Goal: Task Accomplishment & Management: Manage account settings

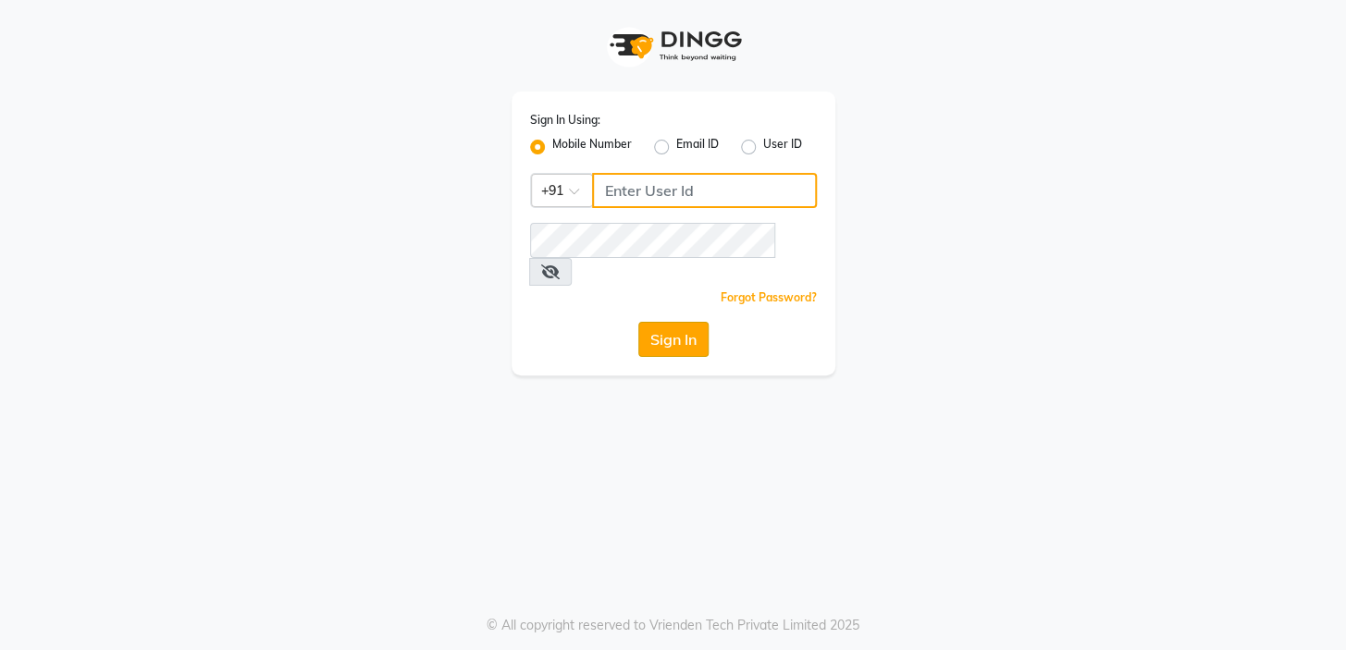
type input "9506660055"
click at [665, 322] on button "Sign In" at bounding box center [673, 339] width 70 height 35
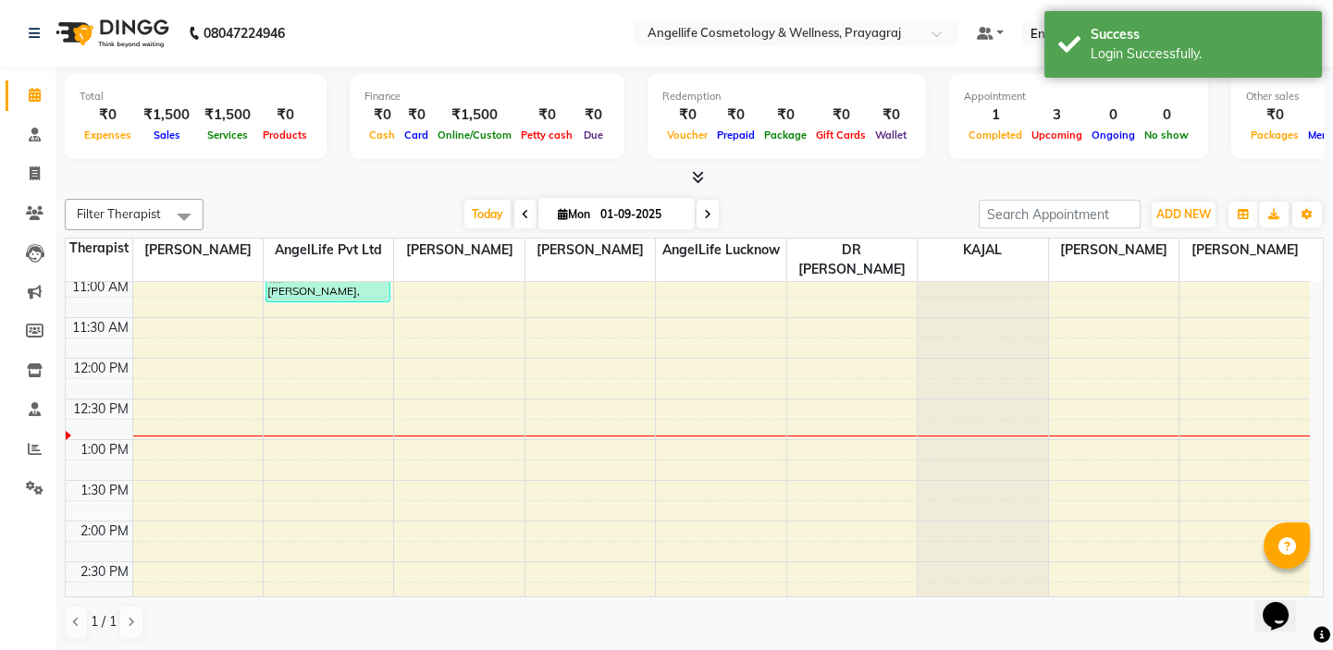
scroll to position [83, 0]
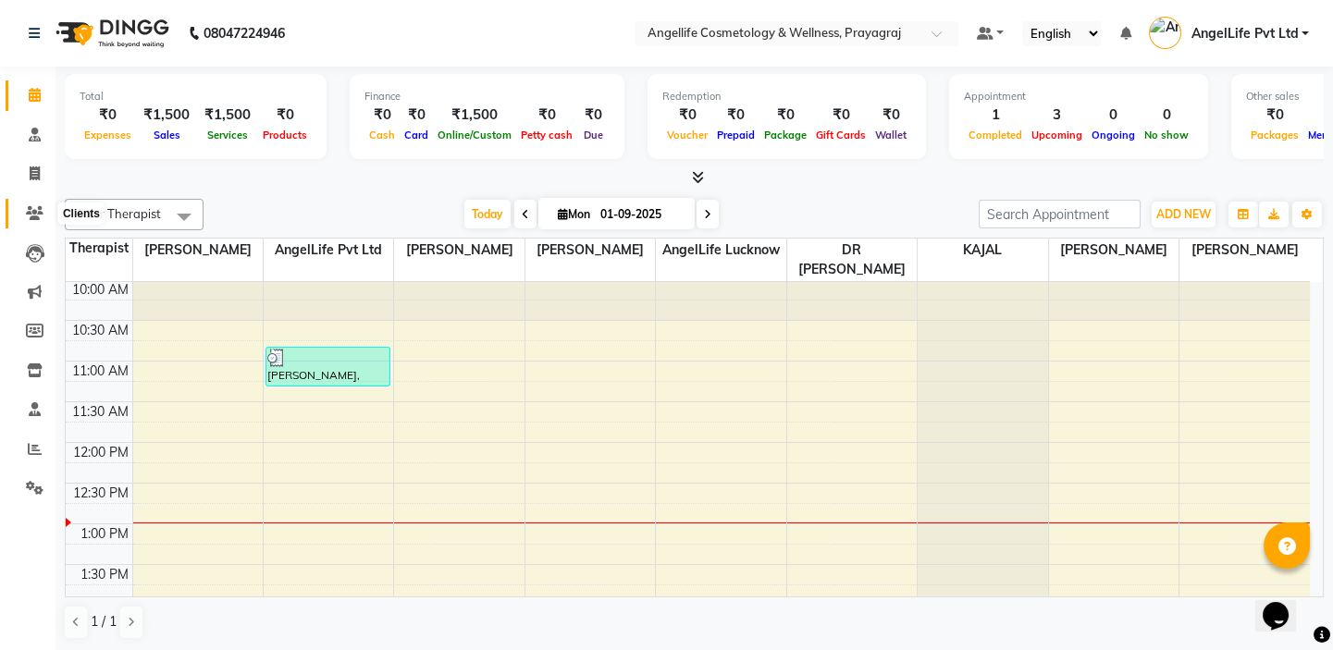
click at [33, 211] on icon at bounding box center [35, 213] width 18 height 14
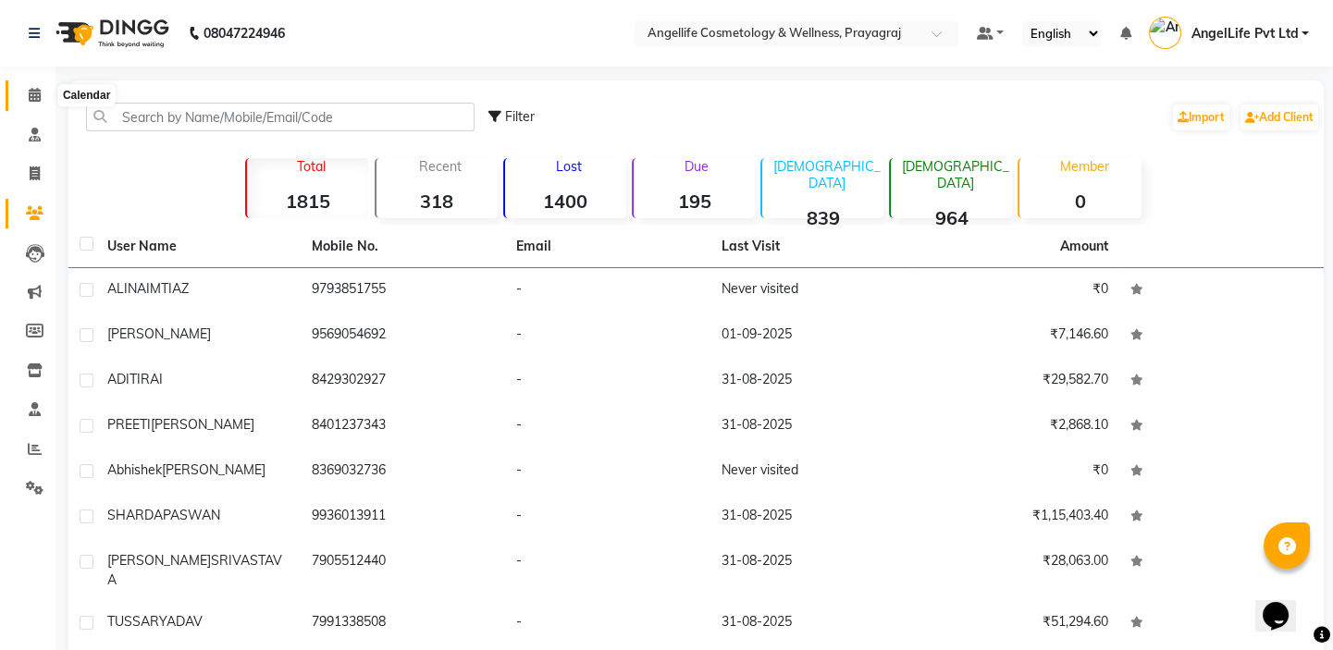
click at [29, 93] on icon at bounding box center [35, 95] width 12 height 14
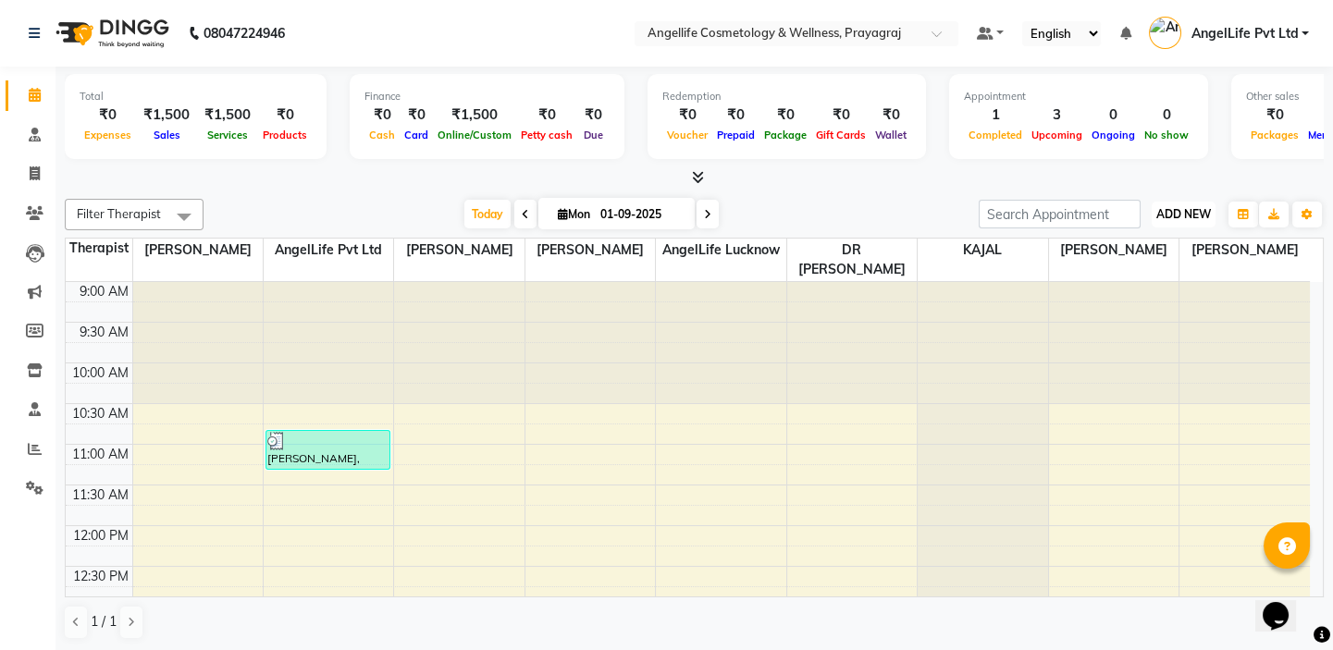
click at [1194, 209] on span "ADD NEW" at bounding box center [1184, 214] width 55 height 14
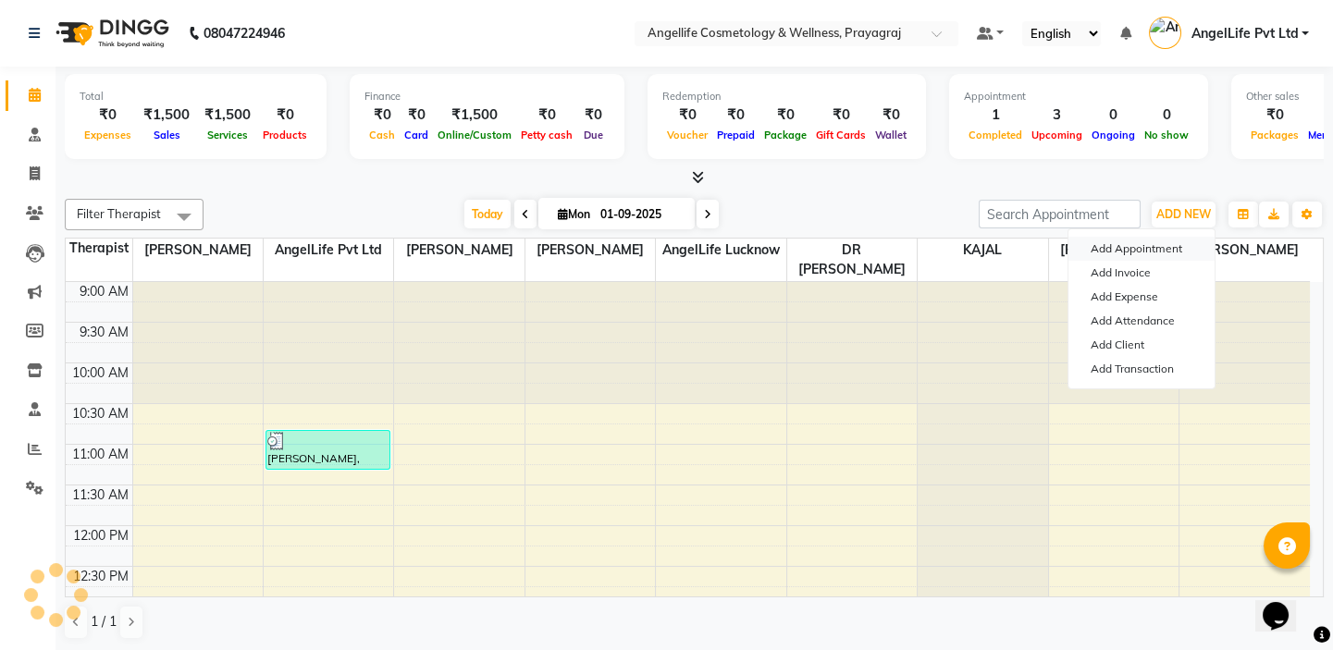
click at [1169, 249] on button "Add Appointment" at bounding box center [1142, 249] width 146 height 24
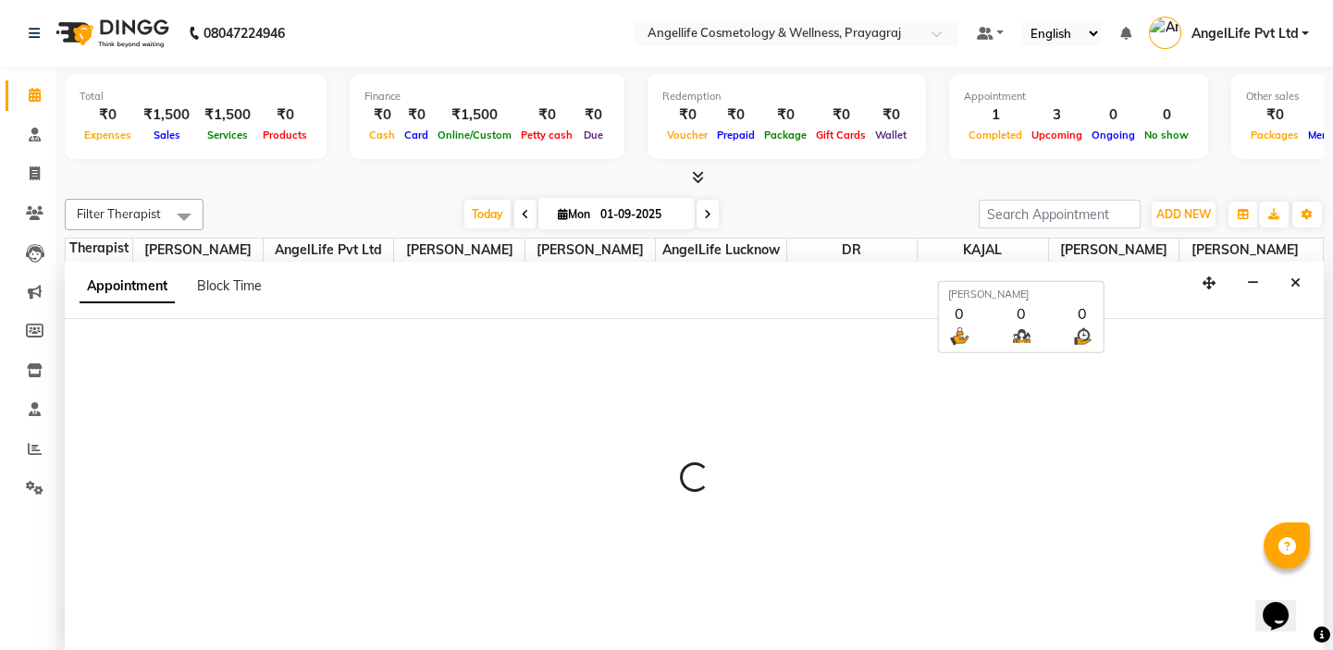
select select "600"
select select "tentative"
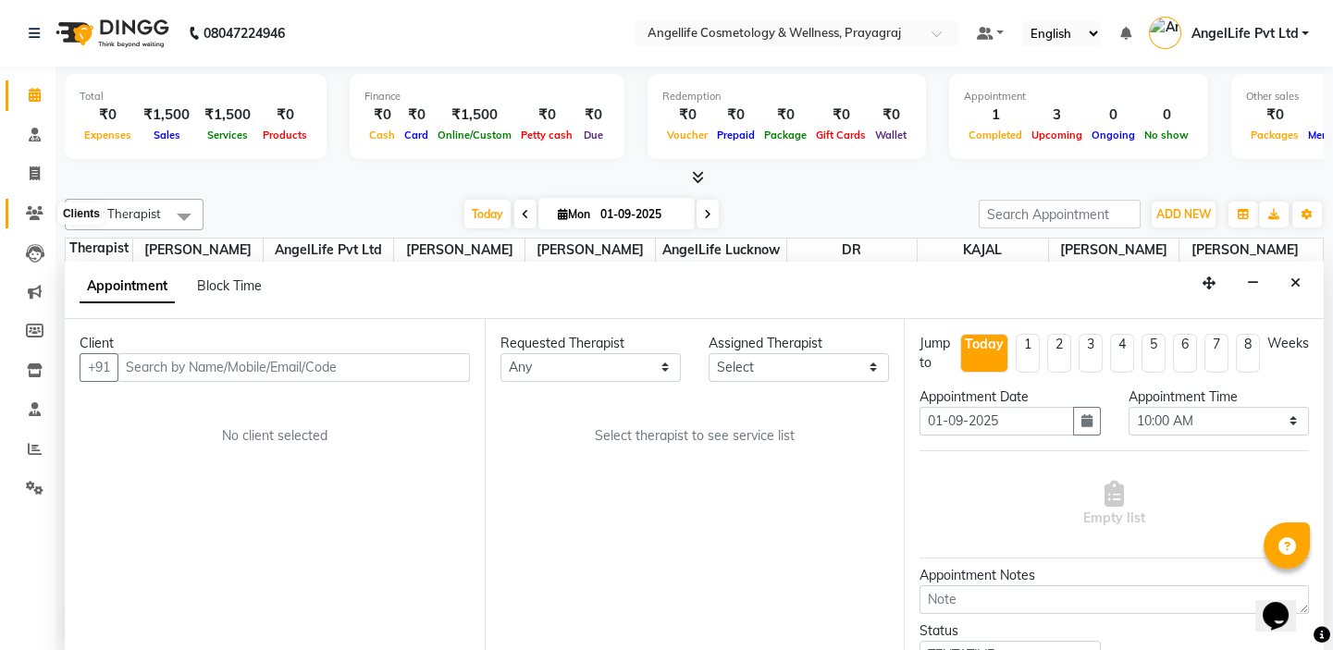
click at [41, 212] on icon at bounding box center [35, 213] width 18 height 14
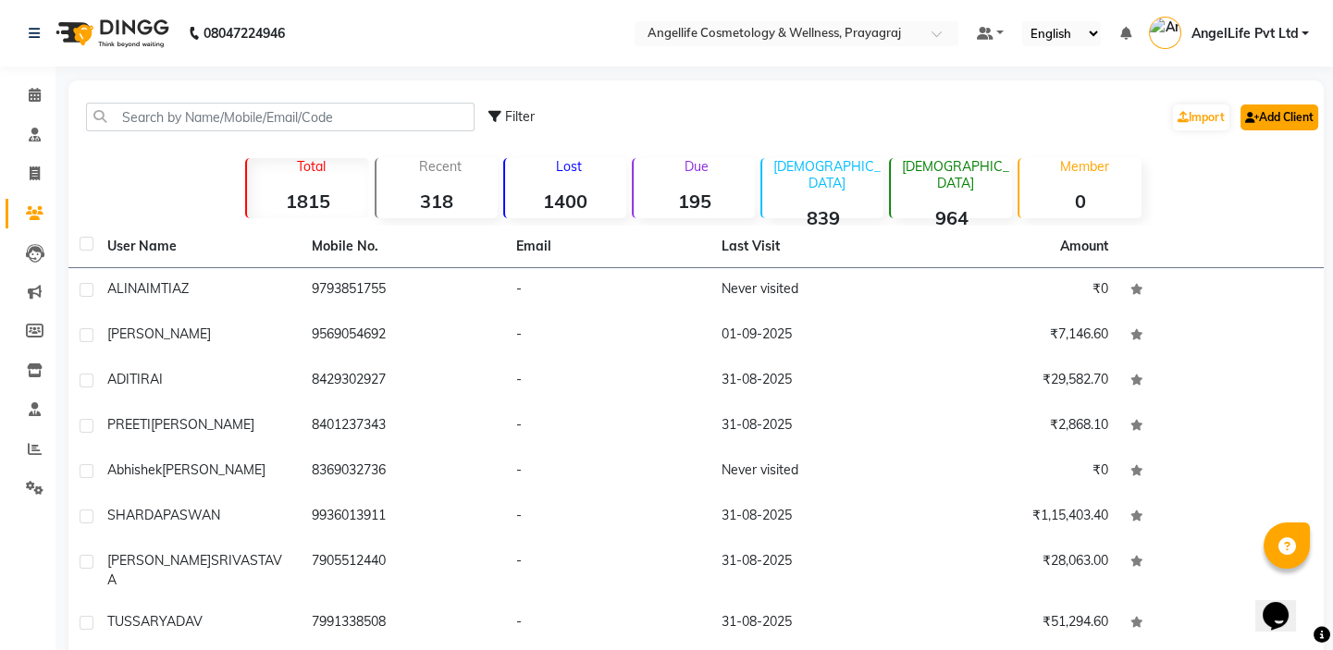
click at [1303, 115] on link "Add Client" at bounding box center [1280, 118] width 78 height 26
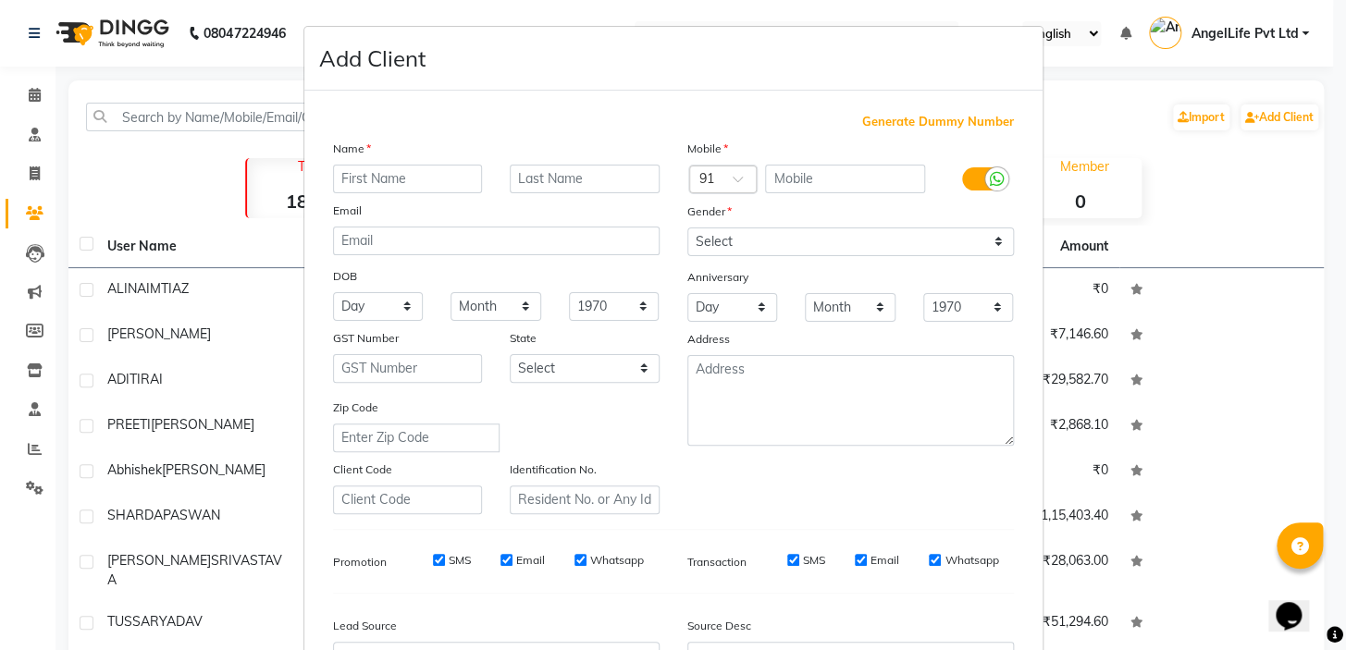
click at [363, 177] on input "text" at bounding box center [408, 179] width 150 height 29
click at [381, 176] on input "ALIN A" at bounding box center [408, 179] width 150 height 29
type input "ALINA"
click at [542, 177] on input "text" at bounding box center [585, 179] width 150 height 29
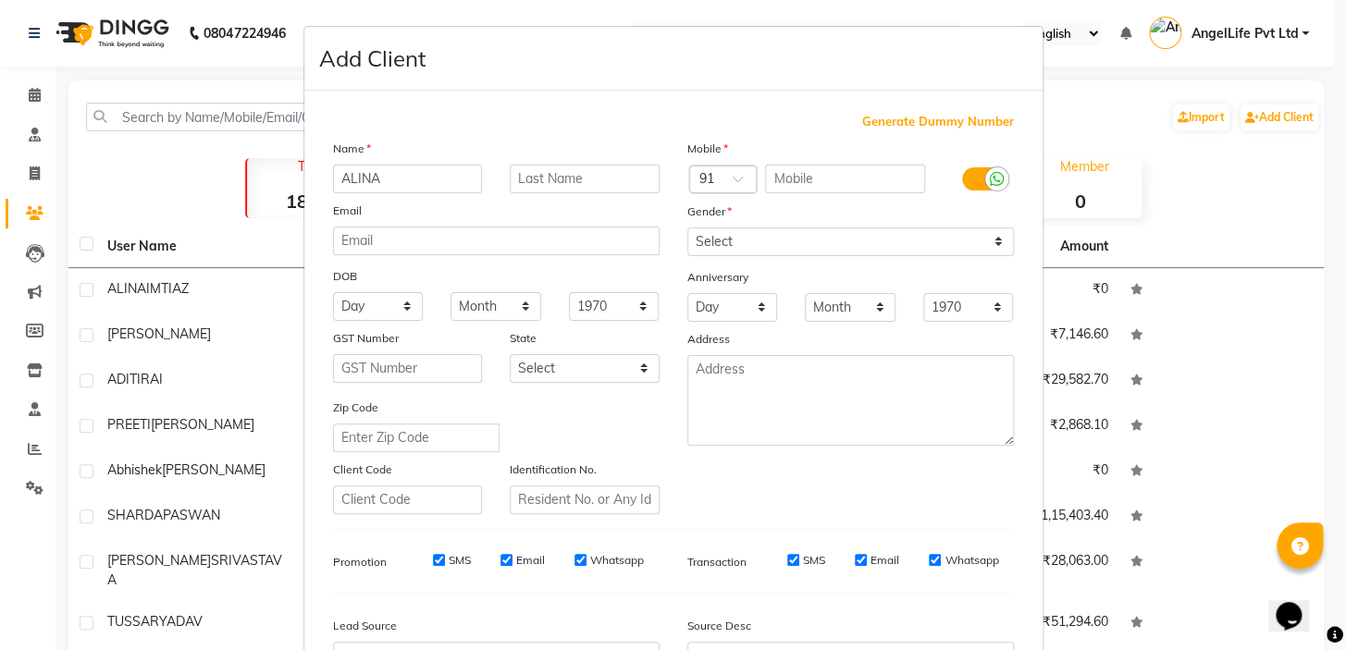
click at [35, 93] on ngb-modal-window "Add Client Generate Dummy Number Name ALINA Email DOB Day 01 02 03 04 05 06 07 …" at bounding box center [673, 325] width 1346 height 650
click at [36, 178] on ngb-modal-window "Add Client Generate Dummy Number Name ALINA Email DOB Day 01 02 03 04 05 06 07 …" at bounding box center [673, 325] width 1346 height 650
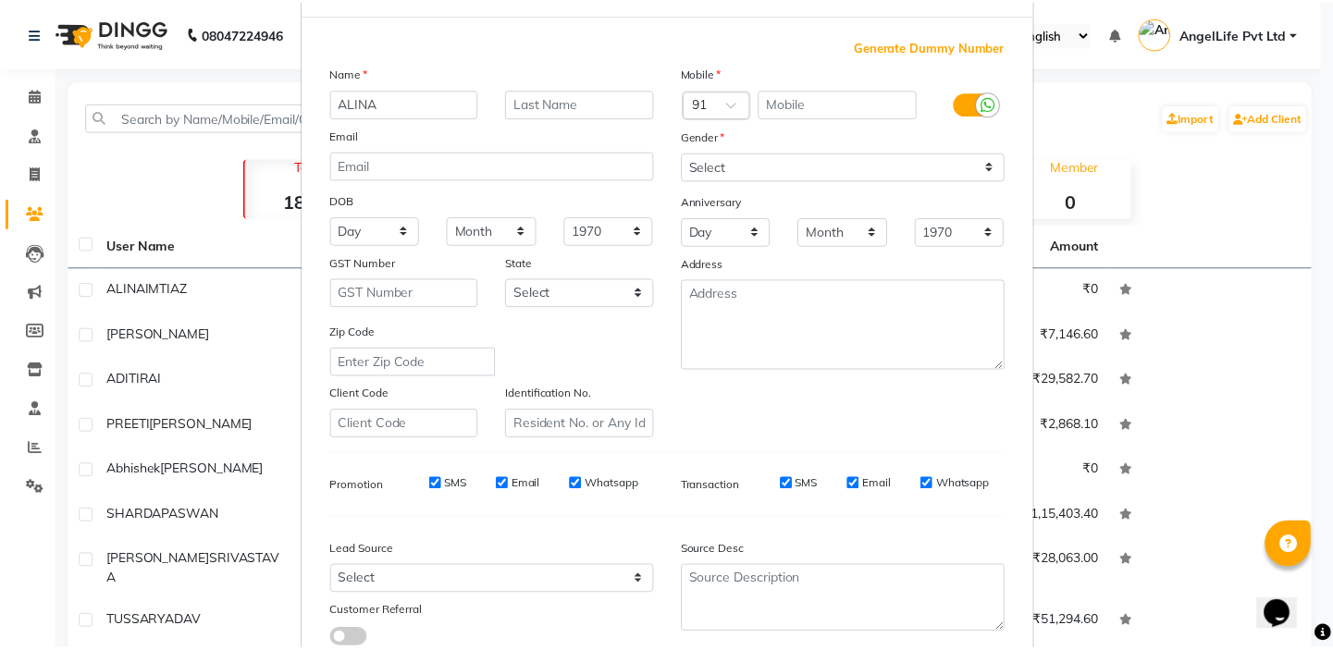
scroll to position [209, 0]
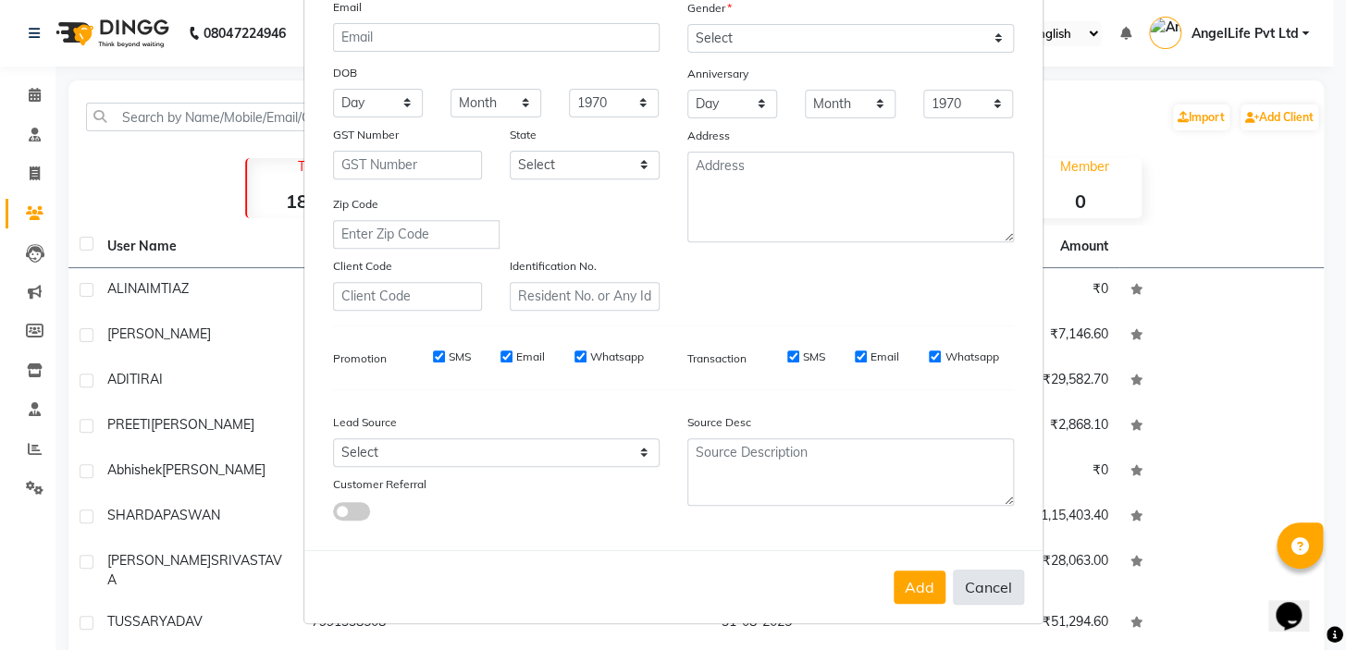
click at [979, 596] on button "Cancel" at bounding box center [988, 587] width 71 height 35
select select
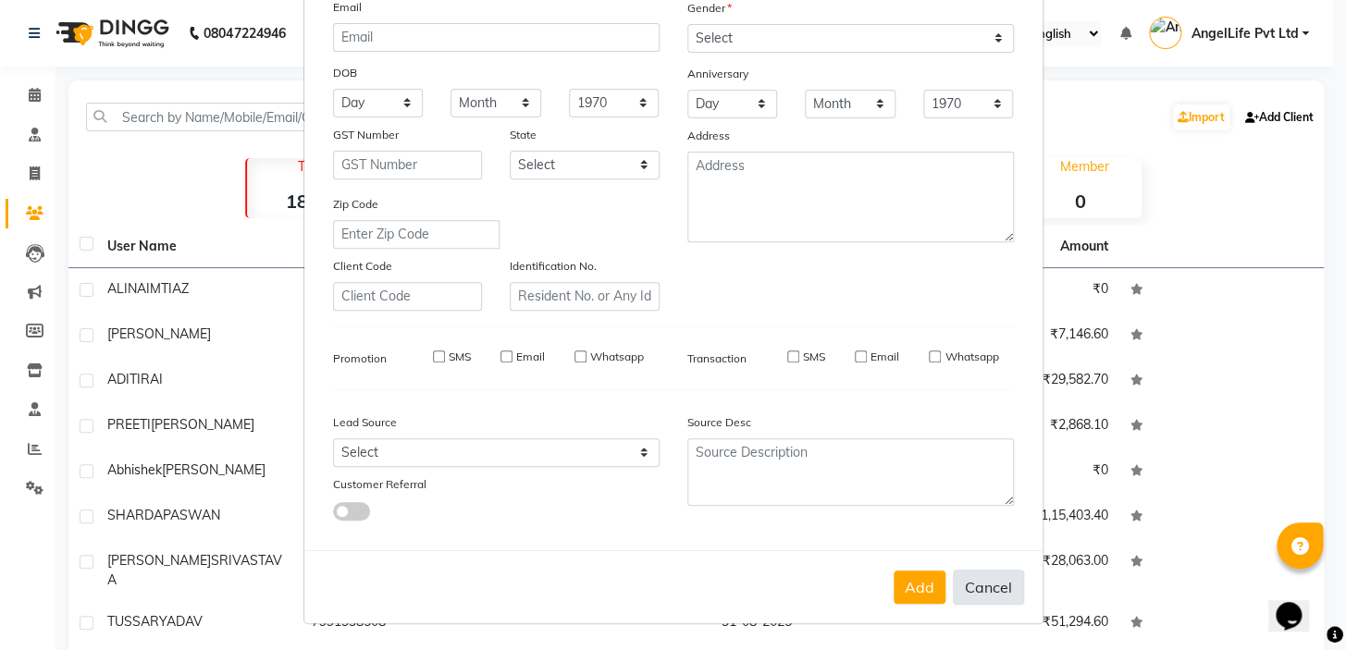
select select
checkbox input "false"
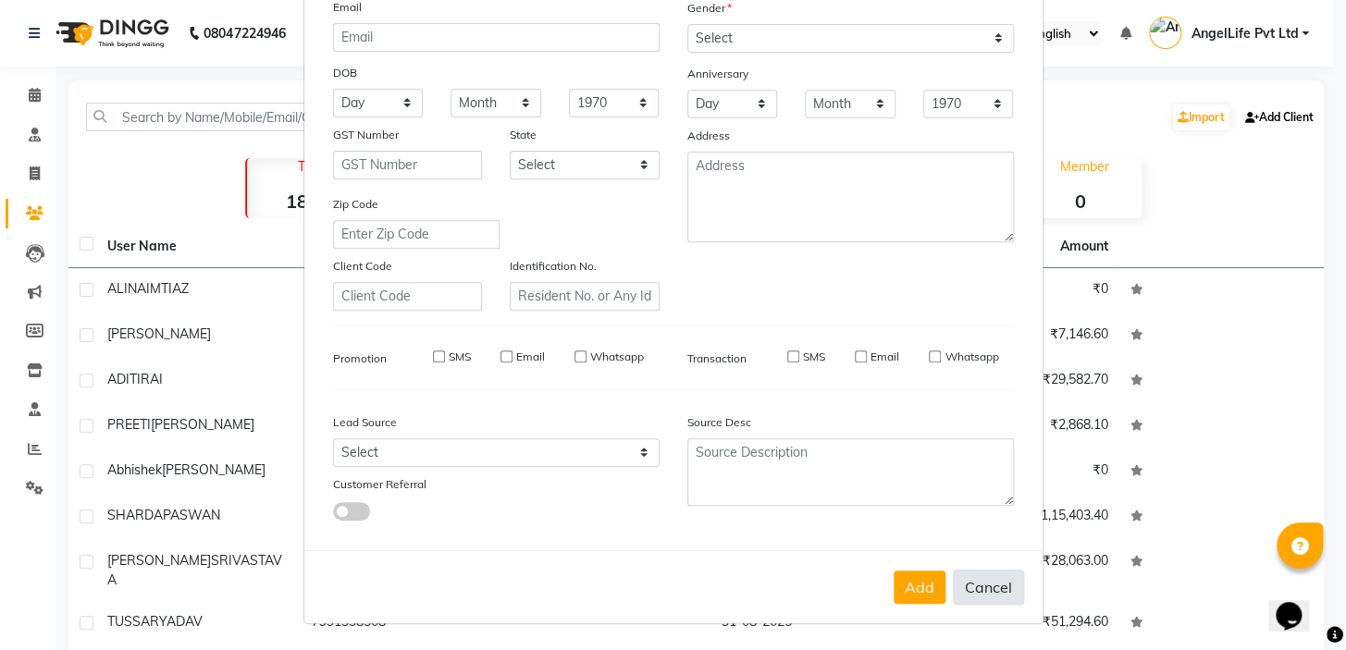
checkbox input "false"
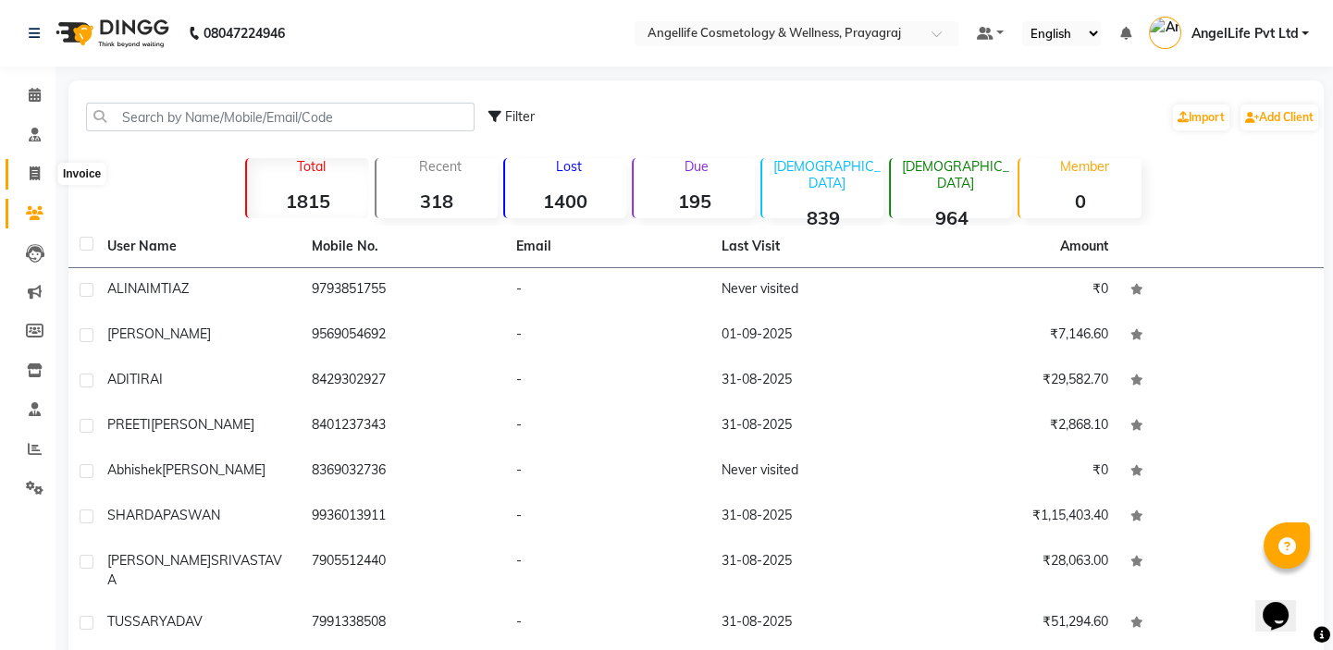
click at [31, 176] on icon at bounding box center [35, 174] width 10 height 14
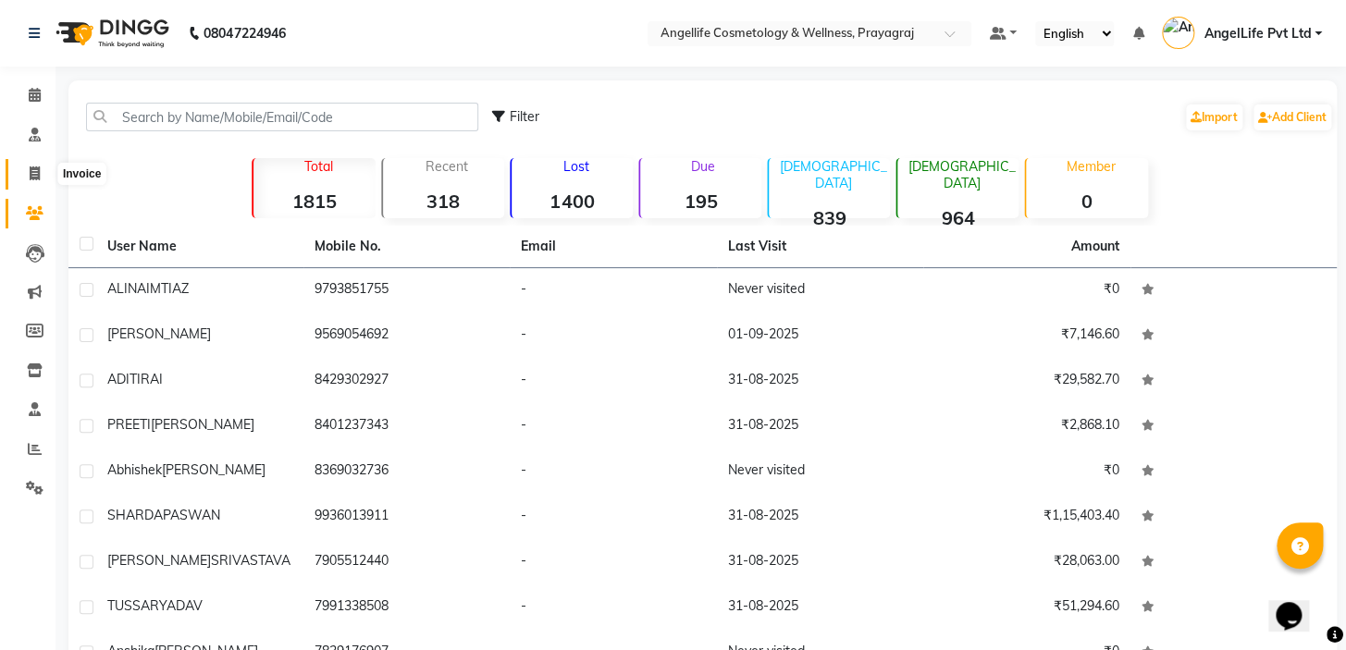
select select "service"
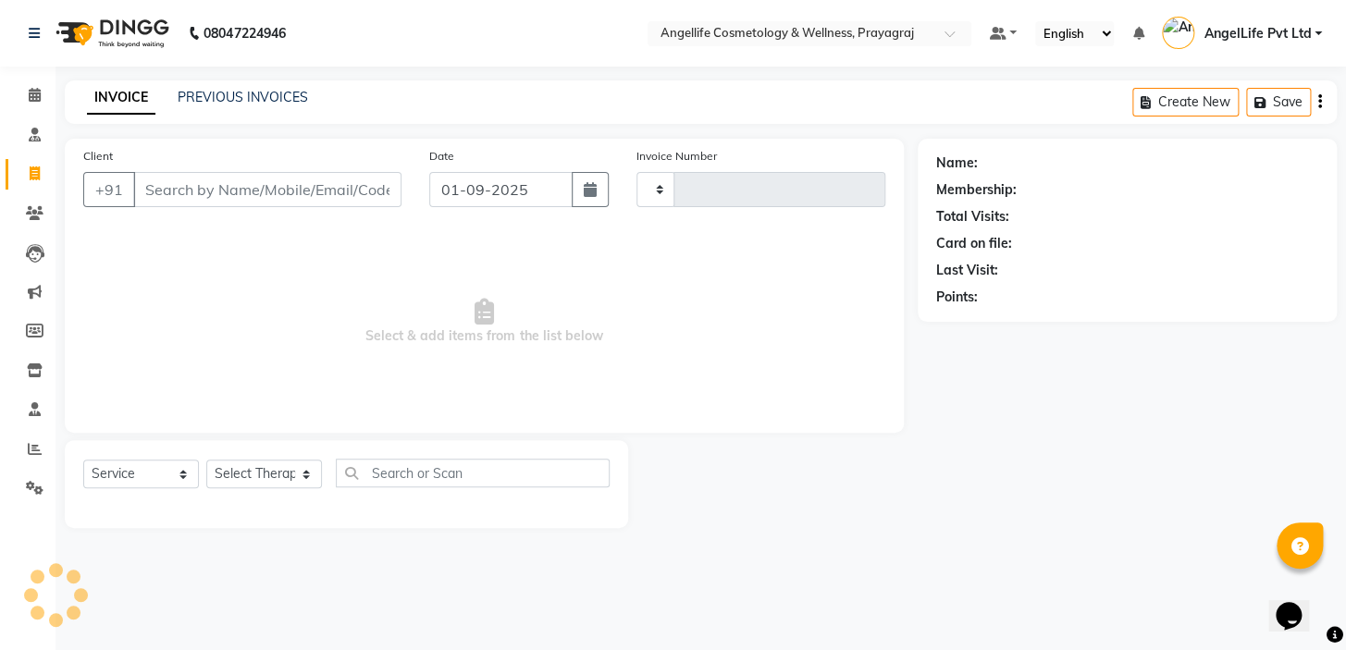
type input "1256"
select select "4531"
click at [217, 95] on link "PREVIOUS INVOICES" at bounding box center [243, 97] width 130 height 17
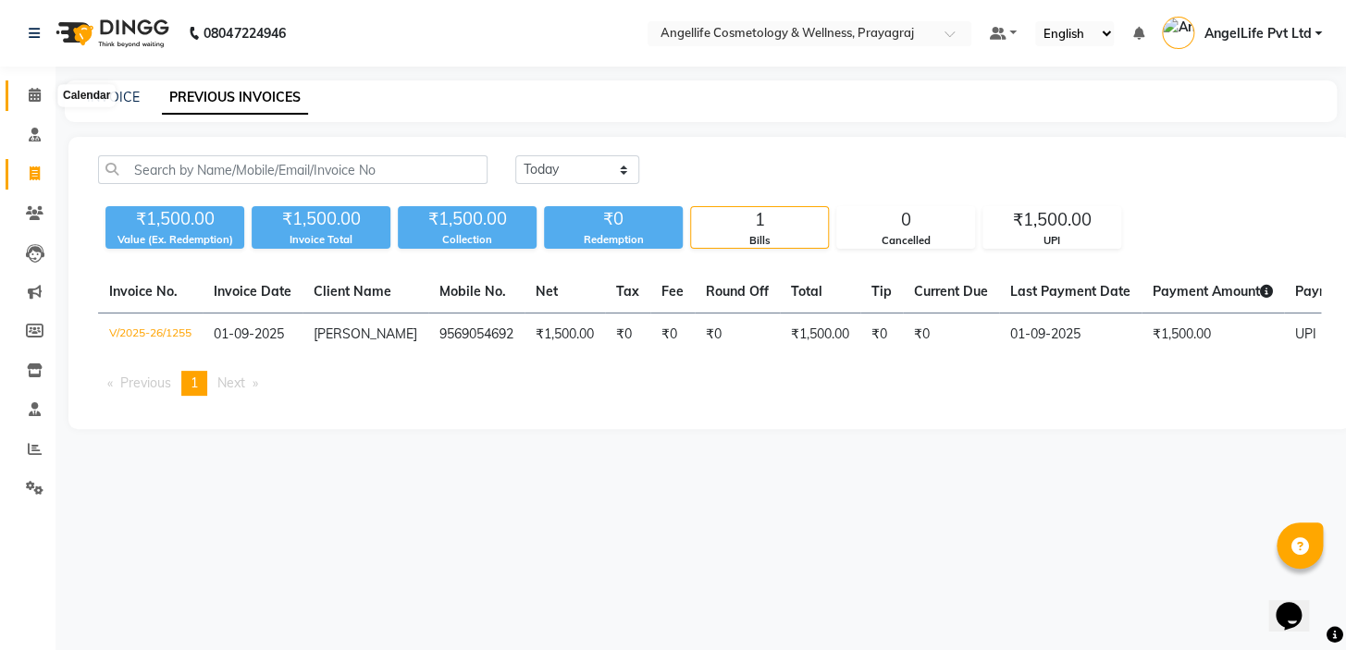
click at [36, 98] on icon at bounding box center [35, 95] width 12 height 14
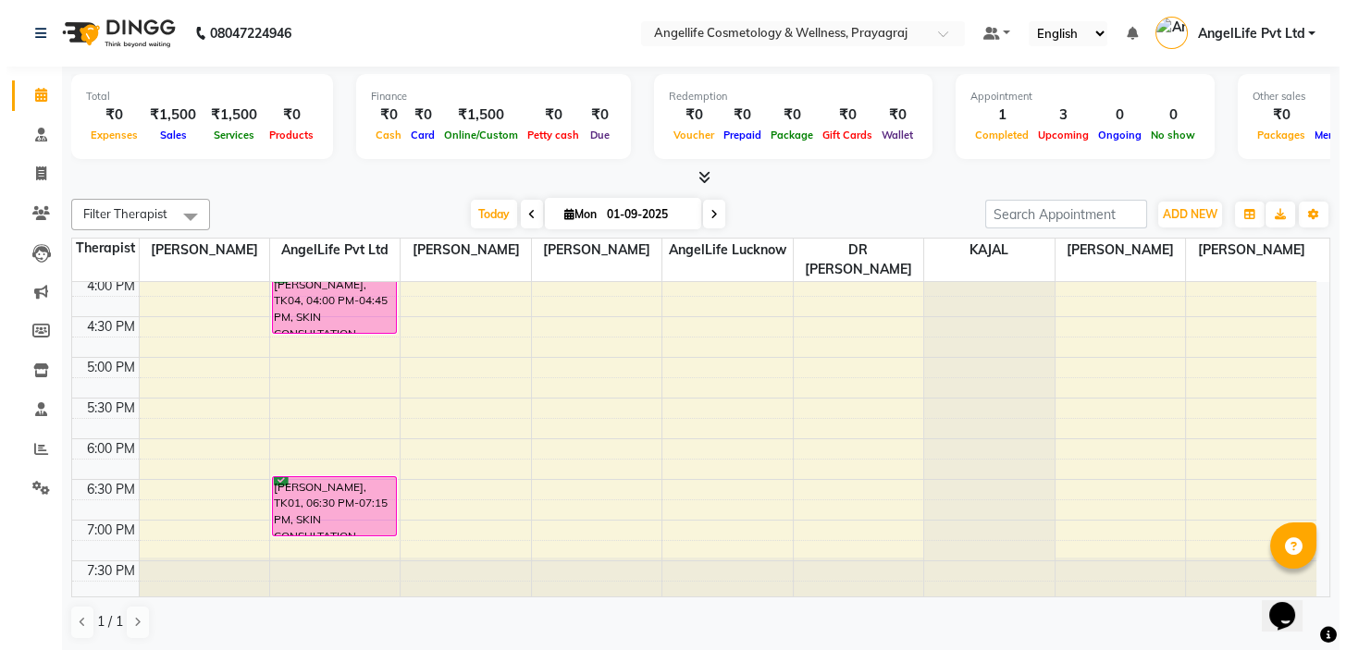
scroll to position [491, 0]
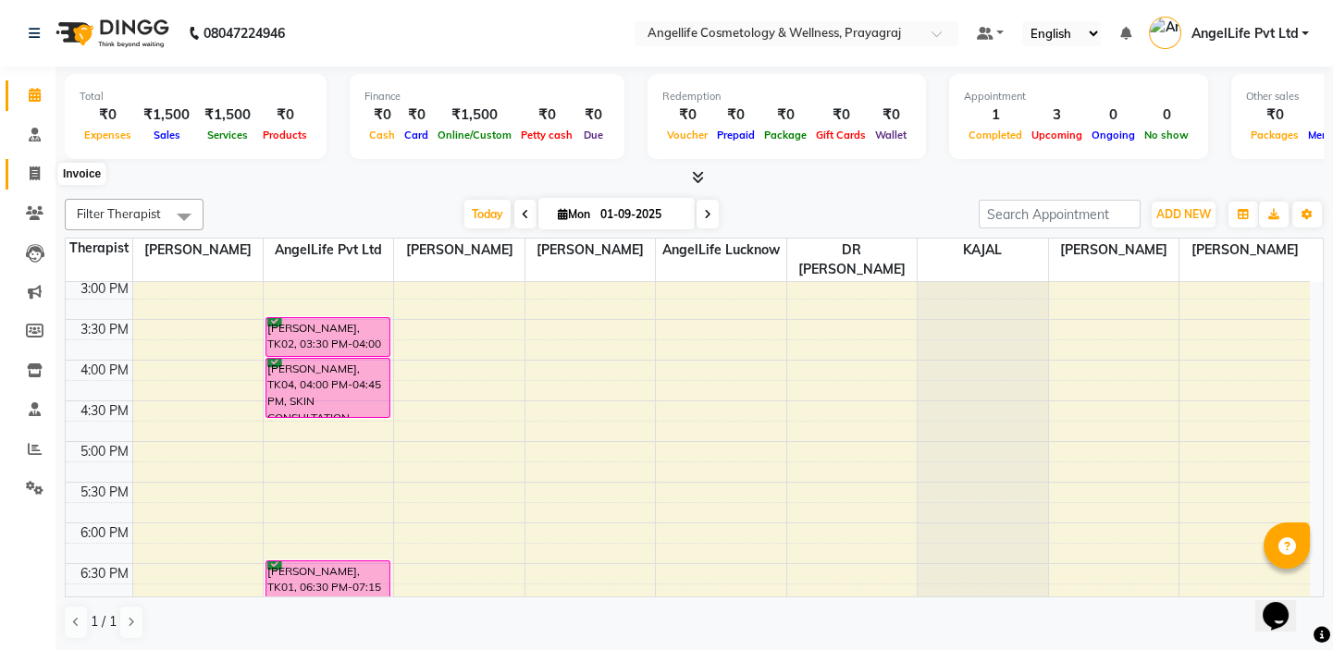
click at [33, 176] on icon at bounding box center [35, 174] width 10 height 14
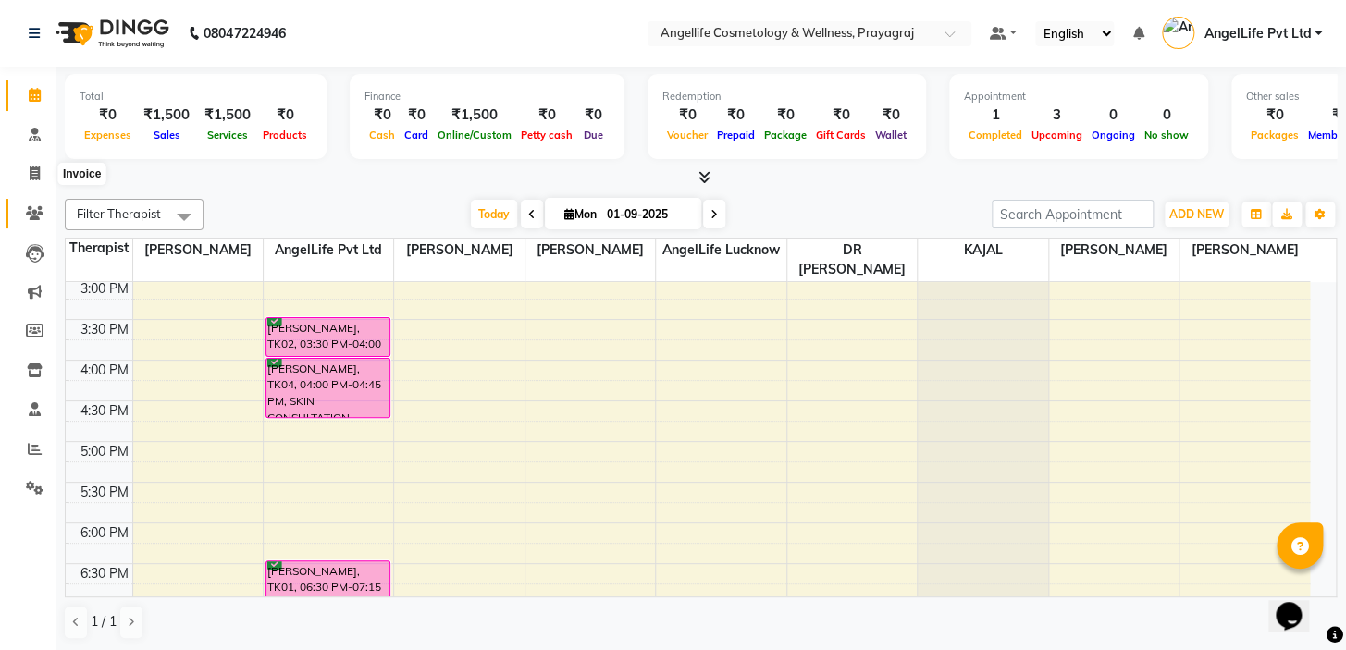
select select "service"
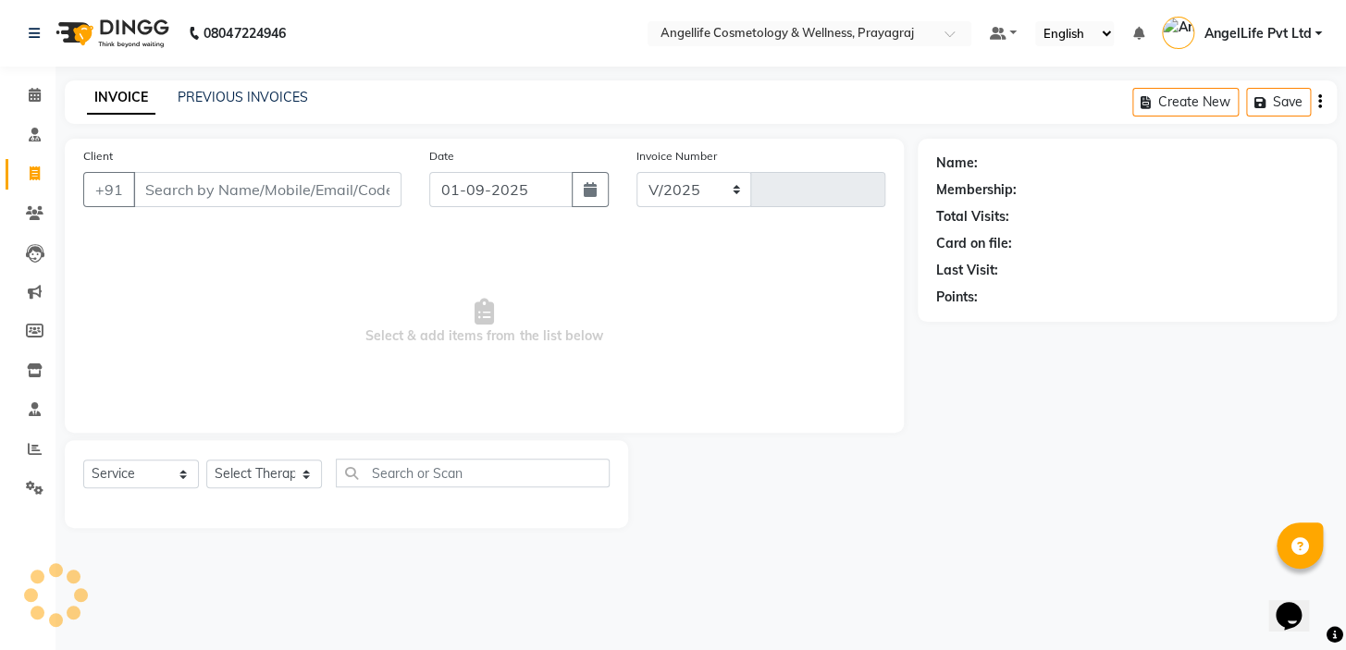
select select "4531"
type input "1256"
click at [31, 83] on link "Calendar" at bounding box center [28, 95] width 44 height 31
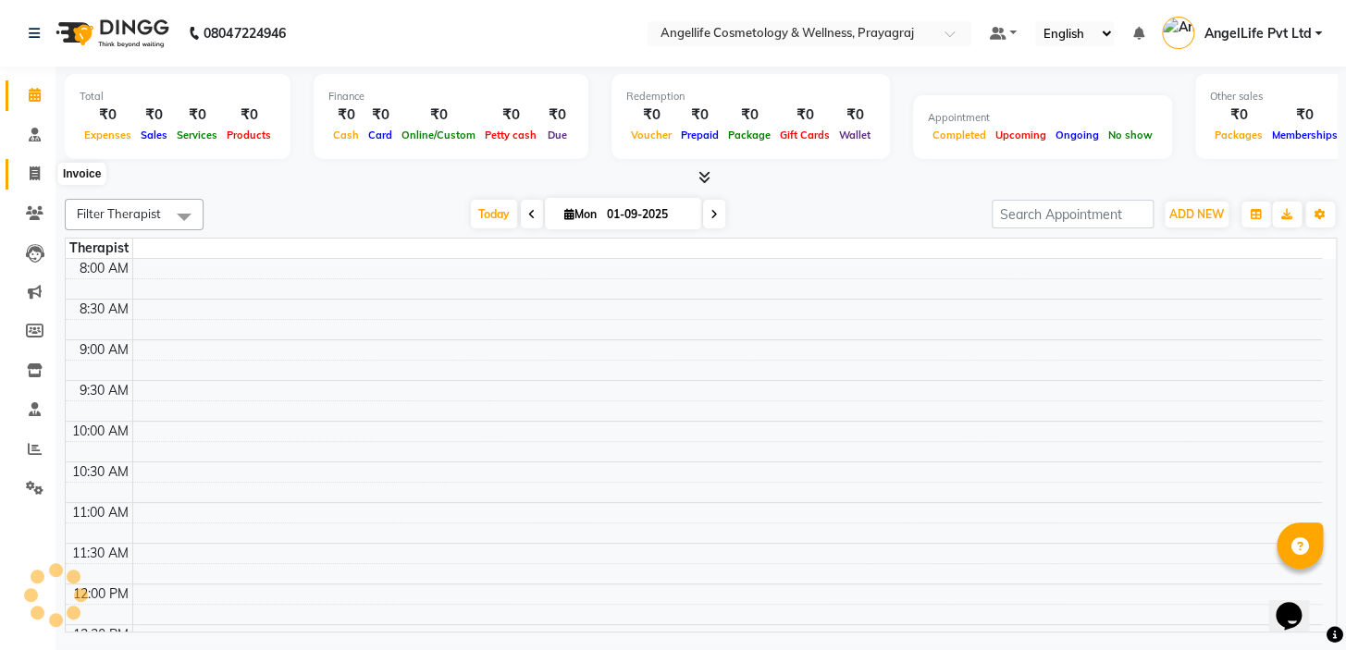
click at [24, 169] on span at bounding box center [35, 174] width 32 height 21
select select "service"
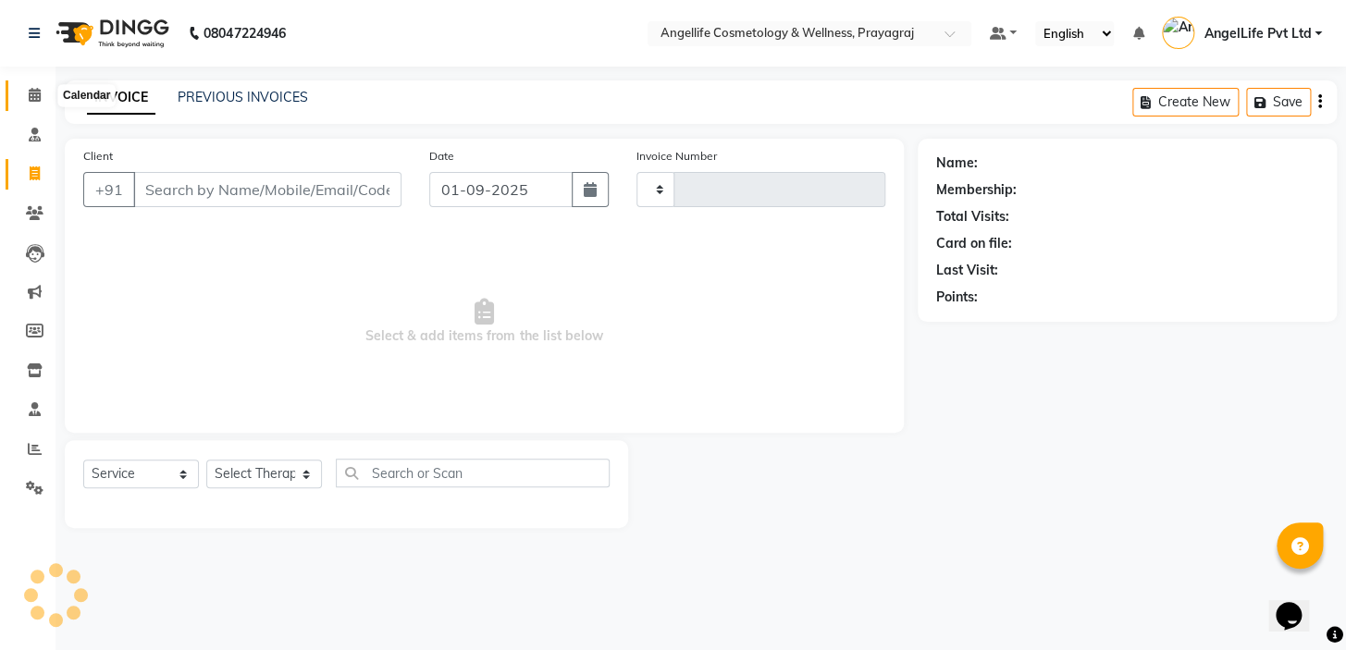
click at [32, 96] on icon at bounding box center [35, 95] width 12 height 14
